Goal: Task Accomplishment & Management: Manage account settings

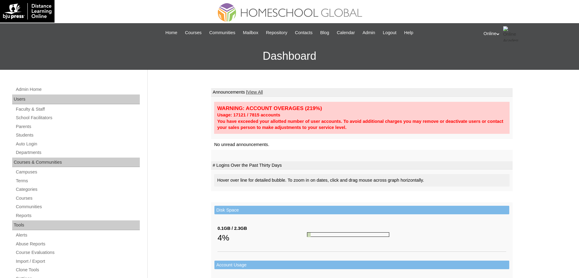
click at [28, 134] on link "Students" at bounding box center [77, 135] width 125 height 8
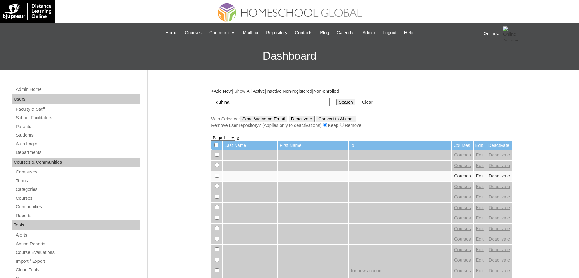
type input "duhina"
click at [336, 99] on input "Search" at bounding box center [345, 102] width 19 height 7
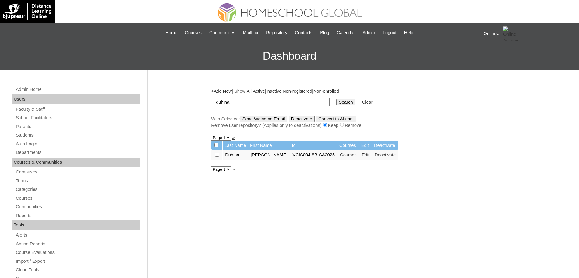
click at [340, 154] on link "Courses" at bounding box center [348, 154] width 17 height 5
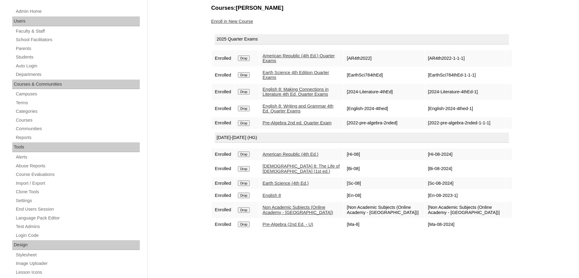
scroll to position [79, 0]
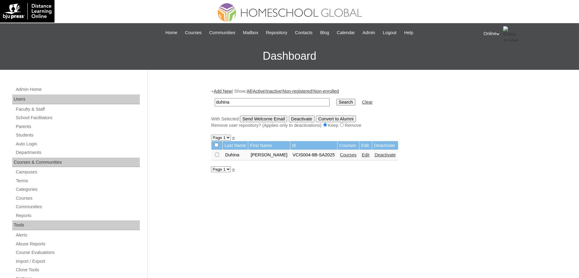
click at [362, 155] on link "Edit" at bounding box center [366, 154] width 8 height 5
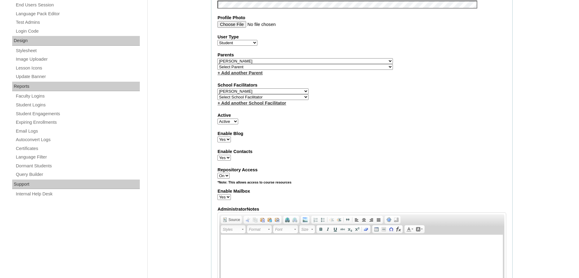
scroll to position [283, 0]
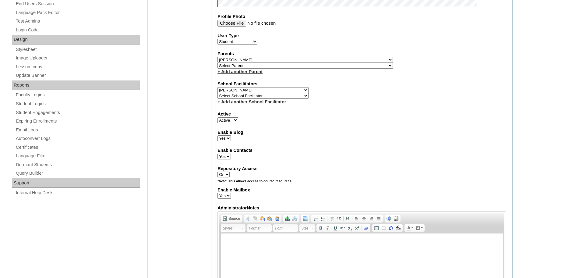
click at [286, 89] on select "Select School Facilitator [PERSON_NAME] [PERSON_NAME] Gloryfe [PERSON_NAME] [PE…" at bounding box center [262, 90] width 91 height 6
select select "43686"
click at [217, 87] on select "Select School Facilitator [PERSON_NAME] [PERSON_NAME] Gloryfe [PERSON_NAME] [PE…" at bounding box center [262, 90] width 91 height 6
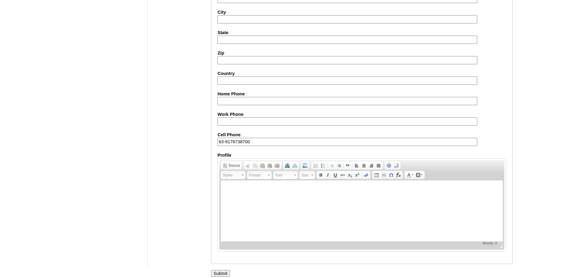
scroll to position [656, 0]
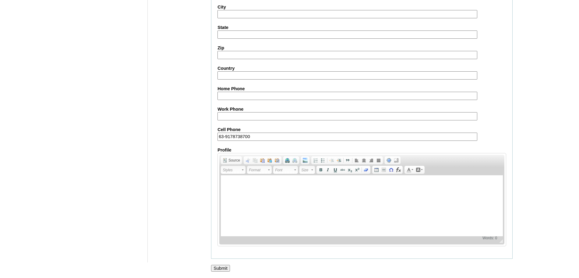
click at [223, 268] on input "Submit" at bounding box center [220, 268] width 19 height 7
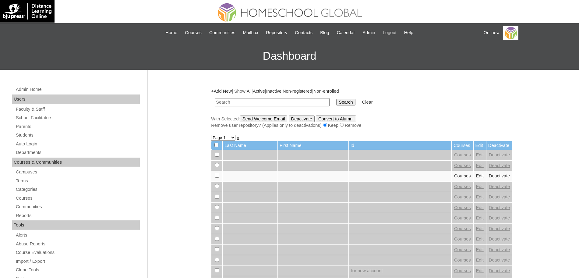
click at [395, 30] on span "Logout" at bounding box center [390, 32] width 14 height 7
